Goal: Task Accomplishment & Management: Use online tool/utility

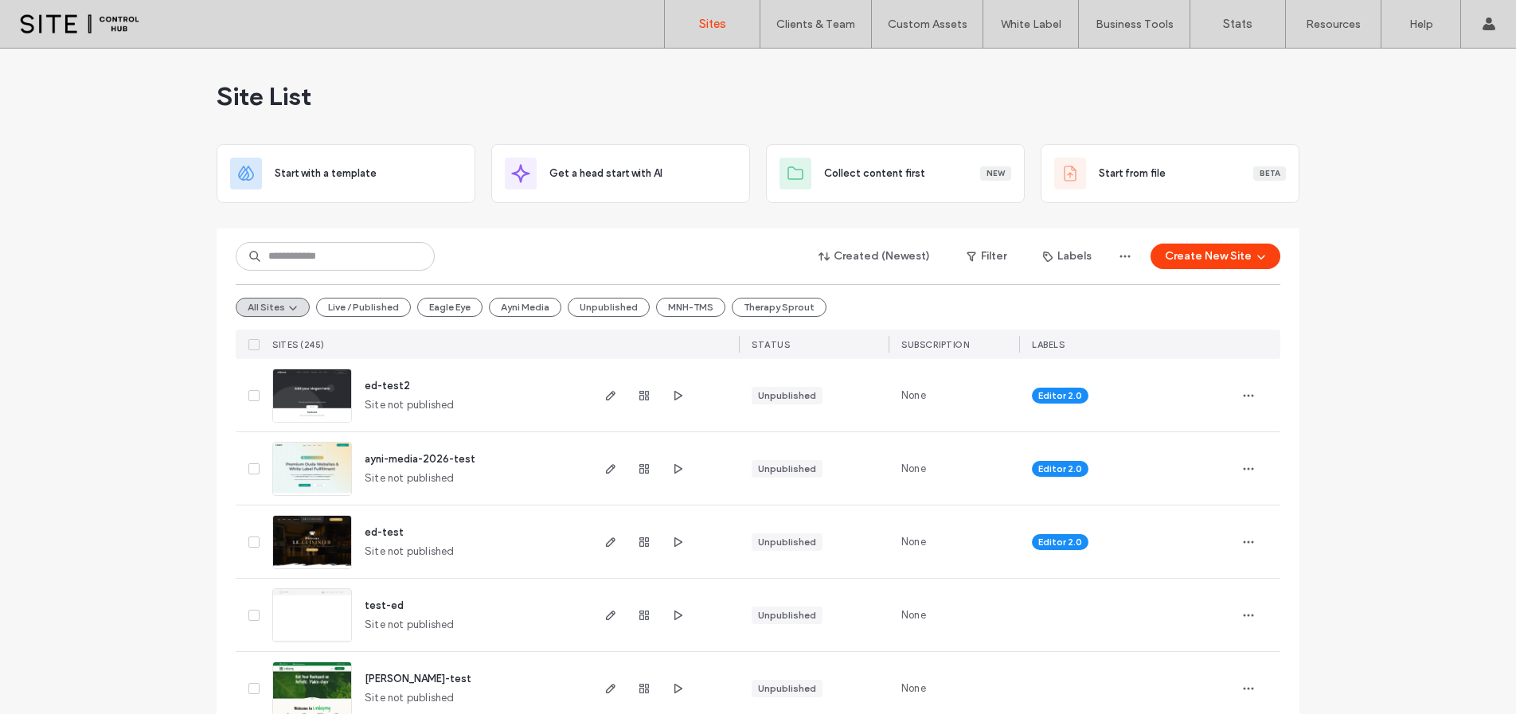
click at [367, 257] on input at bounding box center [335, 256] width 199 height 29
type input "****"
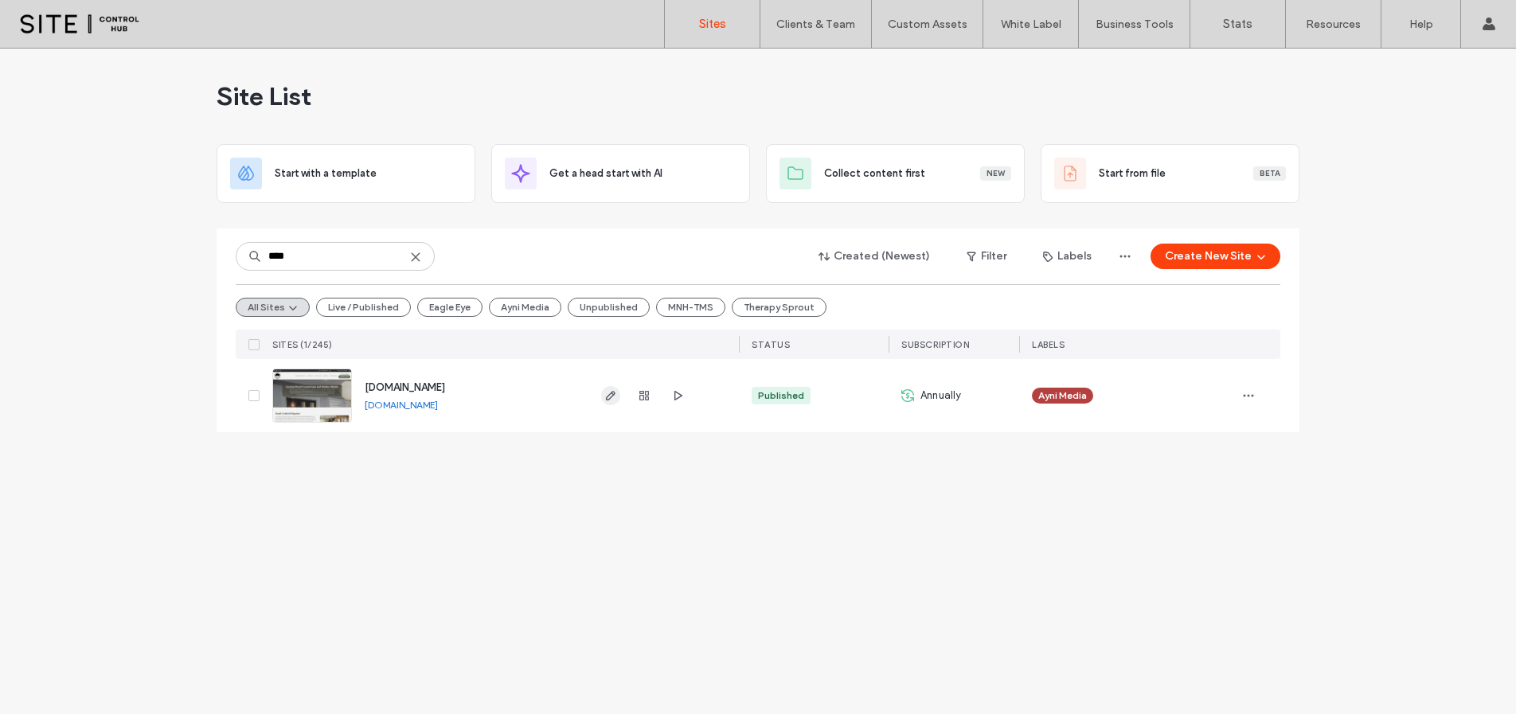
click at [609, 397] on icon "button" at bounding box center [610, 395] width 13 height 13
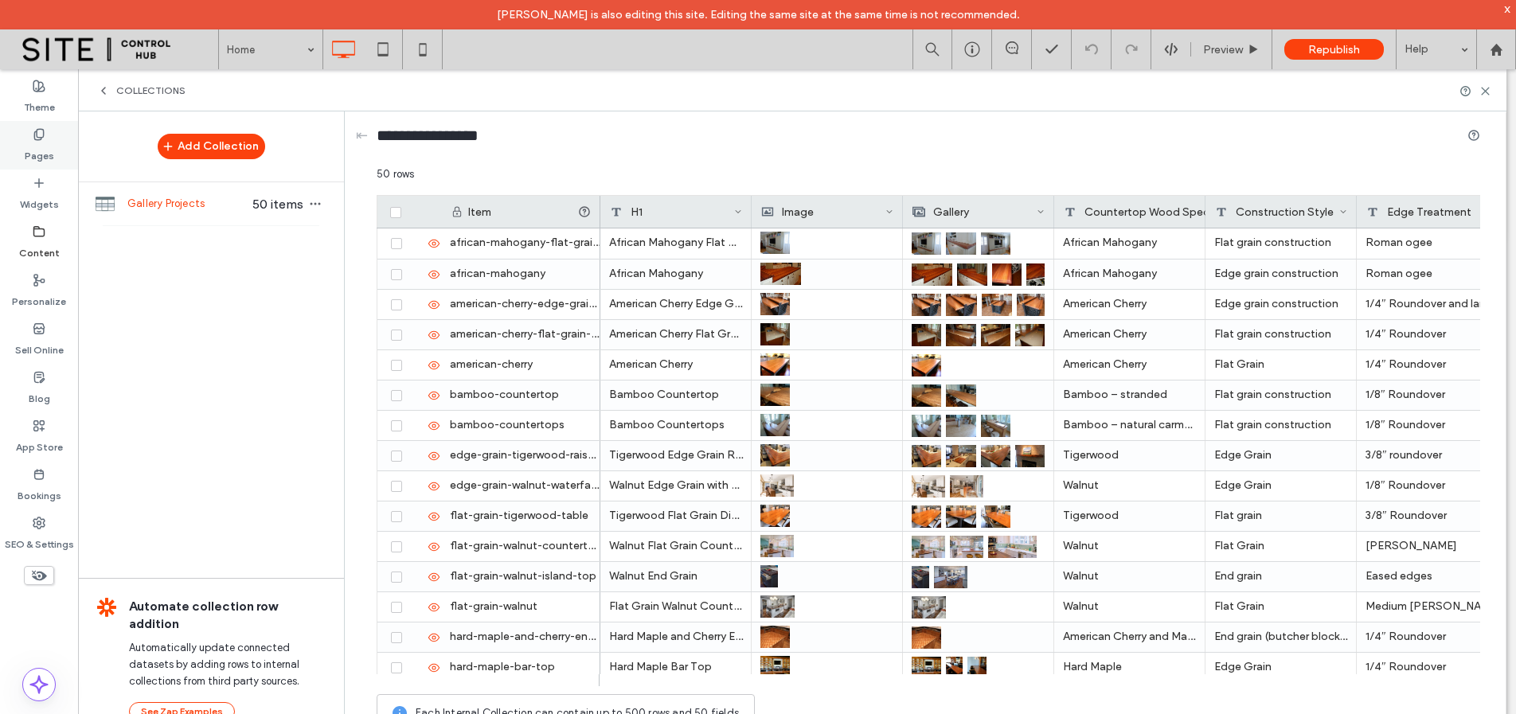
click at [40, 161] on label "Pages" at bounding box center [39, 152] width 29 height 22
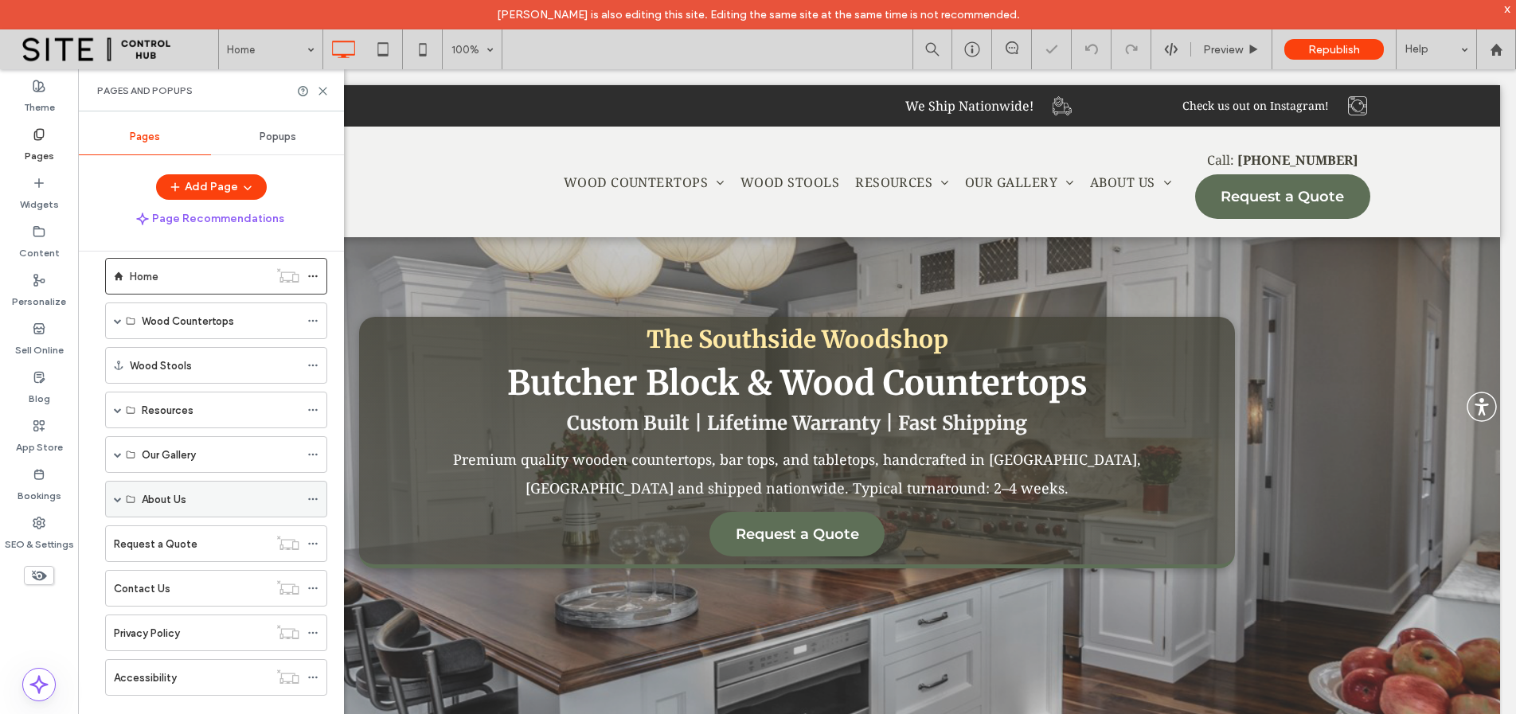
click at [119, 499] on span at bounding box center [118, 499] width 8 height 8
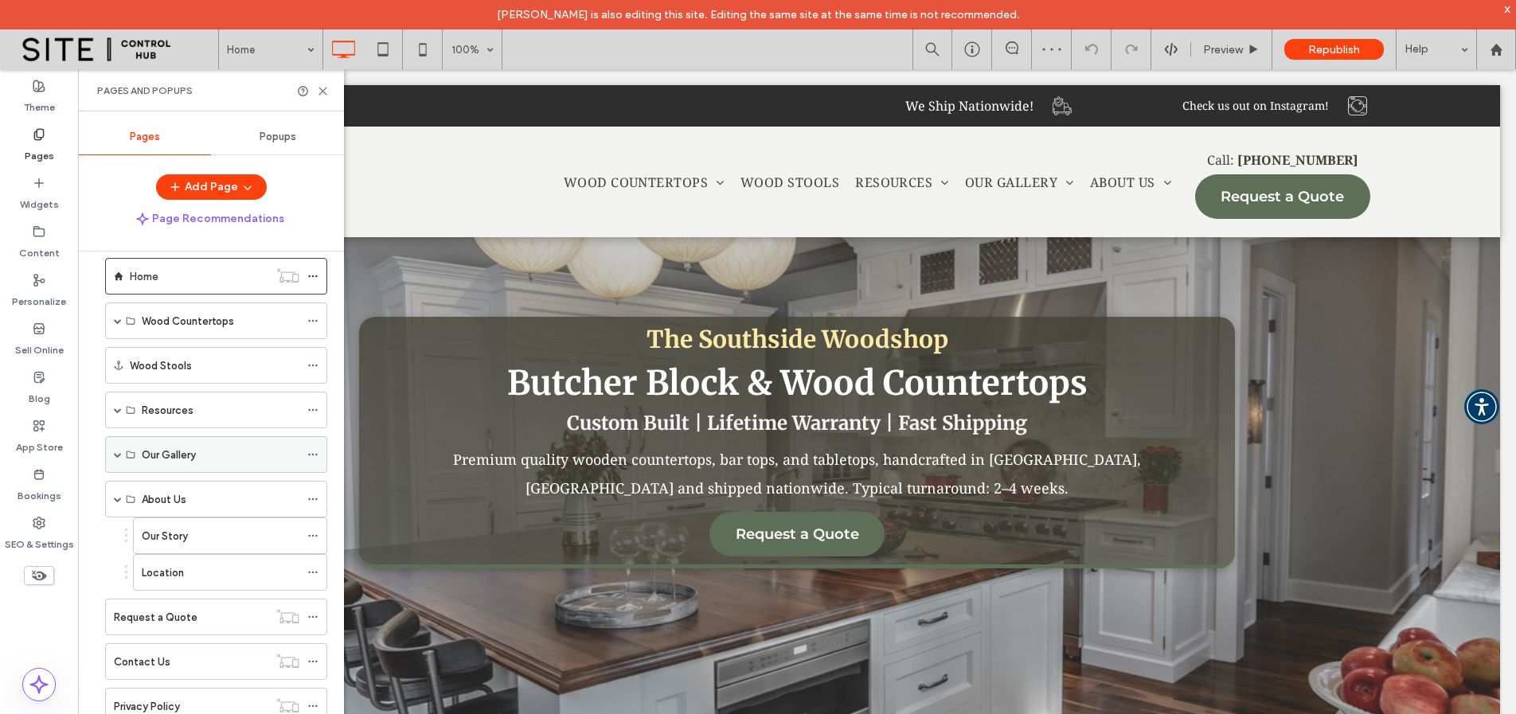
click at [117, 456] on span at bounding box center [118, 455] width 8 height 8
click at [185, 530] on div "Projects" at bounding box center [195, 528] width 106 height 17
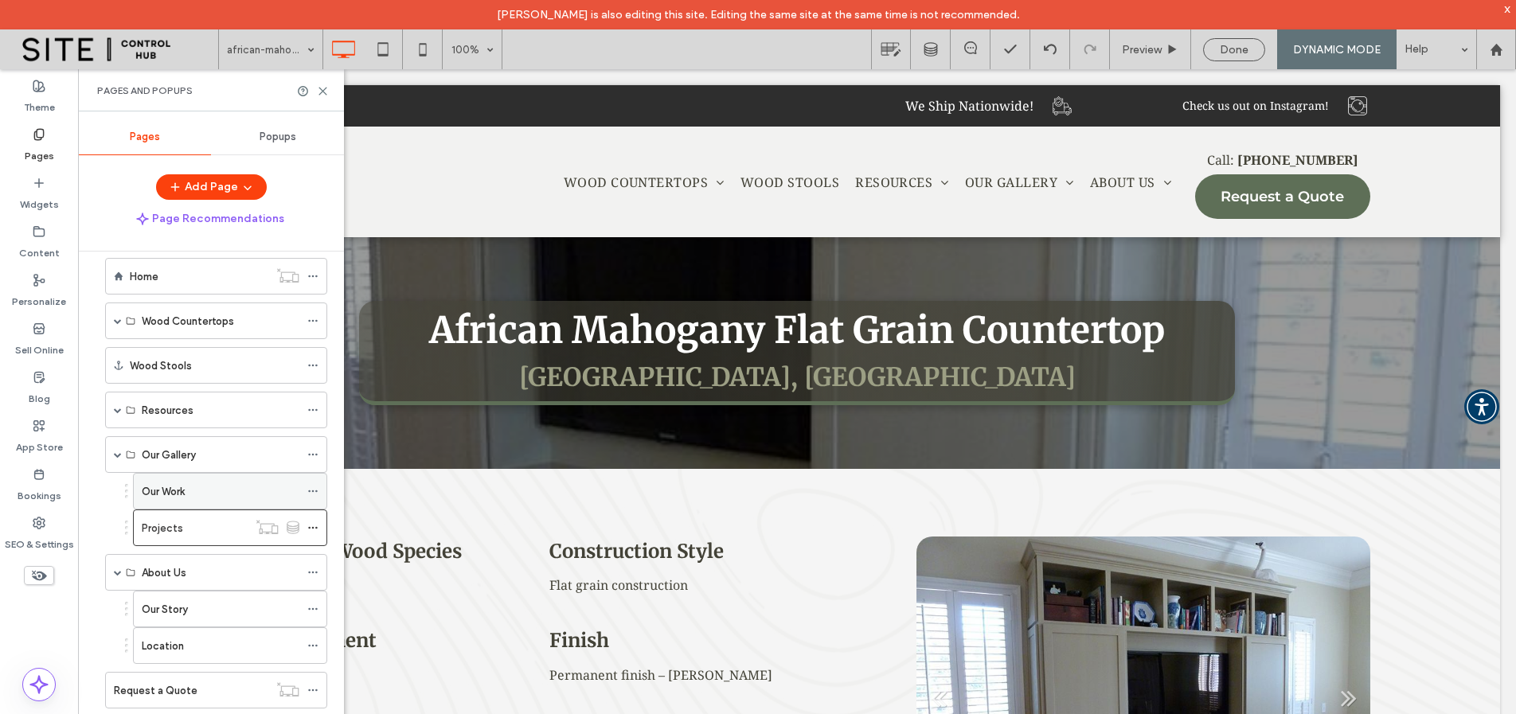
click at [194, 489] on div "Our Work" at bounding box center [221, 491] width 158 height 17
